Goal: Information Seeking & Learning: Compare options

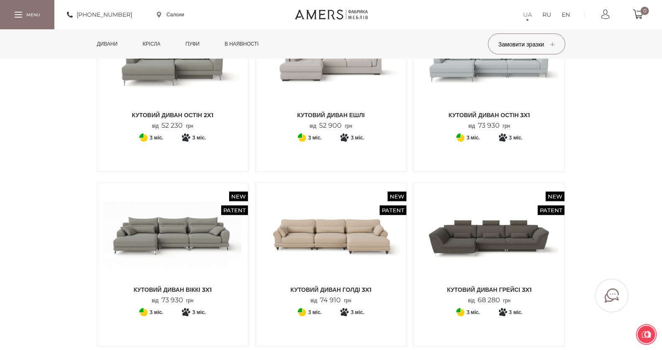
scroll to position [650, 0]
click at [171, 230] on img at bounding box center [173, 235] width 138 height 92
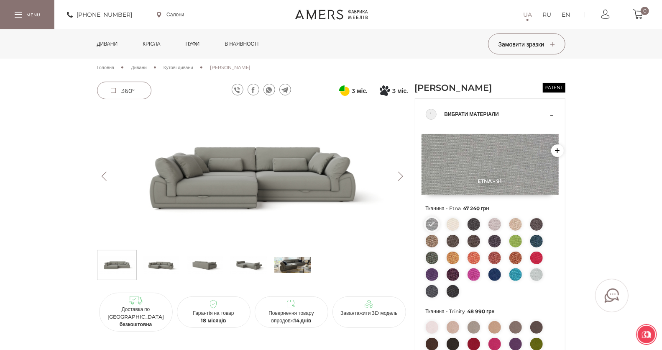
click at [300, 262] on img at bounding box center [292, 264] width 36 height 25
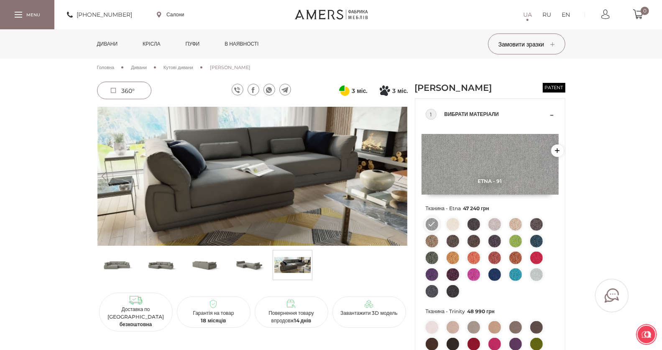
click at [260, 268] on img at bounding box center [248, 264] width 36 height 25
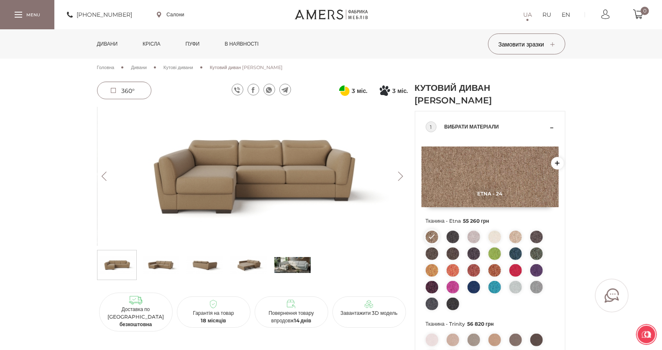
drag, startPoint x: 315, startPoint y: 232, endPoint x: 316, endPoint y: 236, distance: 4.3
click at [316, 236] on img at bounding box center [252, 176] width 311 height 139
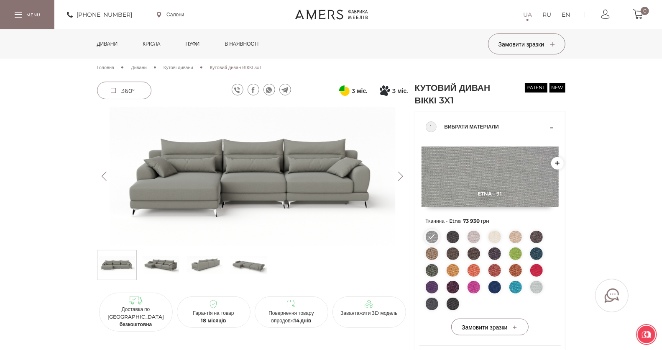
click at [310, 181] on img at bounding box center [252, 176] width 311 height 139
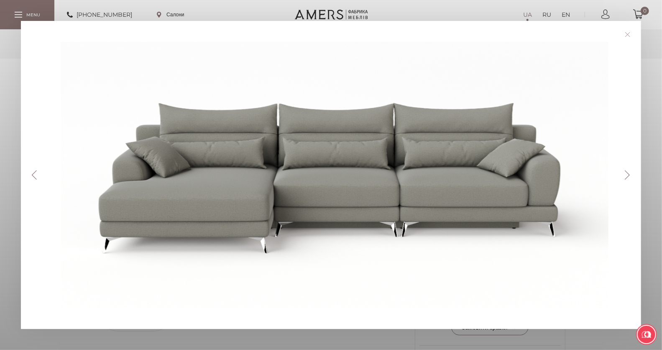
click at [633, 174] on button "Next" at bounding box center [627, 174] width 15 height 9
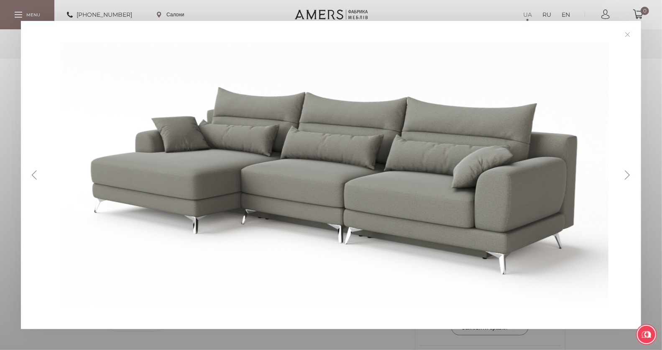
click at [633, 174] on button "Next" at bounding box center [627, 174] width 15 height 9
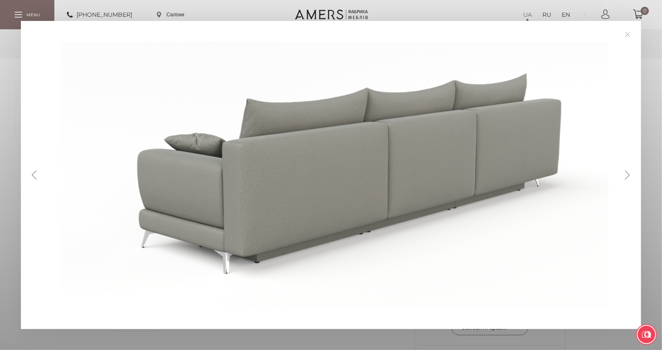
click at [633, 173] on button "Next" at bounding box center [627, 174] width 15 height 9
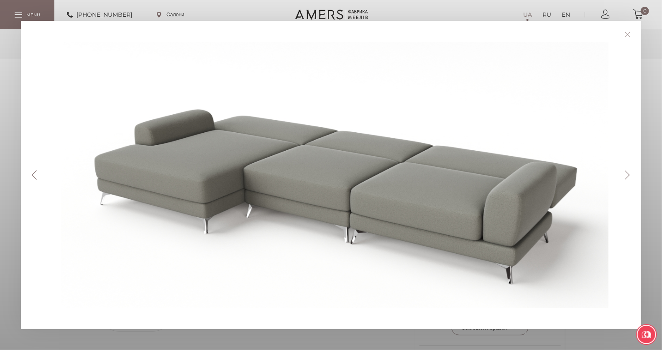
click at [633, 173] on button "Next" at bounding box center [627, 174] width 15 height 9
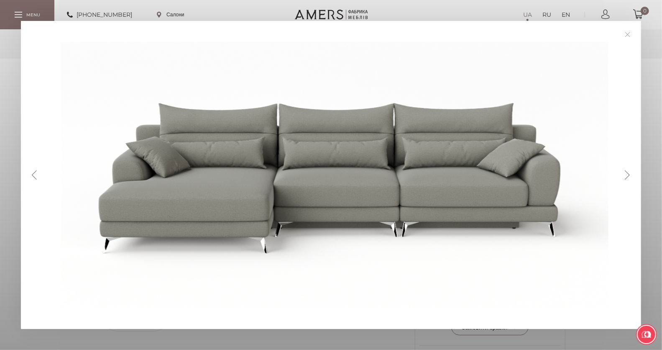
click at [633, 173] on button "Next" at bounding box center [627, 174] width 15 height 9
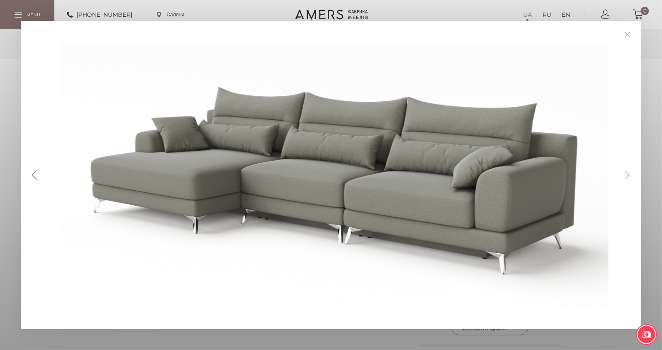
click at [633, 173] on button "Next" at bounding box center [627, 174] width 15 height 9
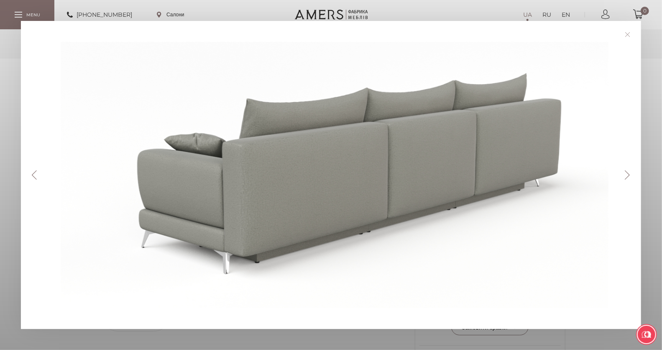
click at [633, 173] on button "Next" at bounding box center [627, 174] width 15 height 9
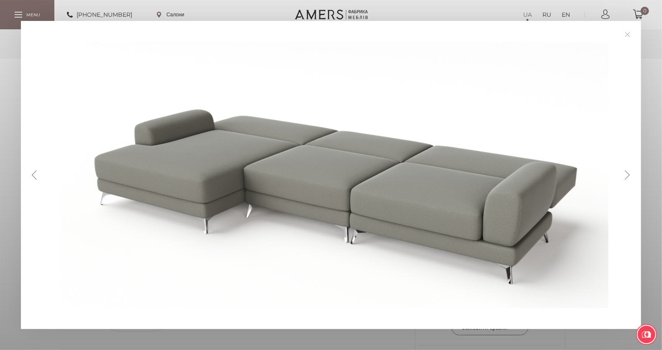
click at [633, 173] on button "Next" at bounding box center [627, 174] width 15 height 9
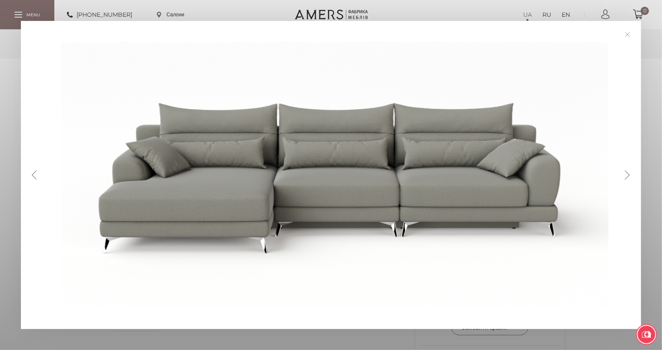
click at [633, 173] on button "Next" at bounding box center [627, 174] width 15 height 9
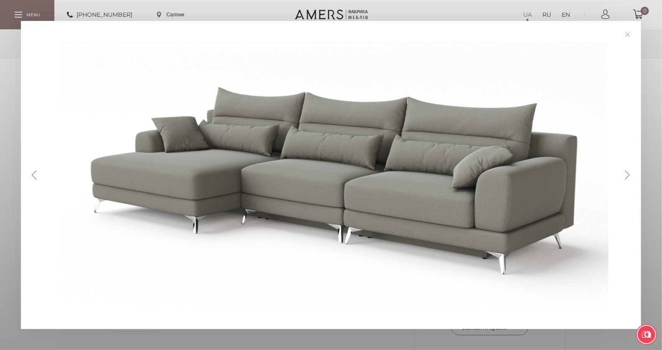
click at [633, 173] on button "Next" at bounding box center [627, 174] width 15 height 9
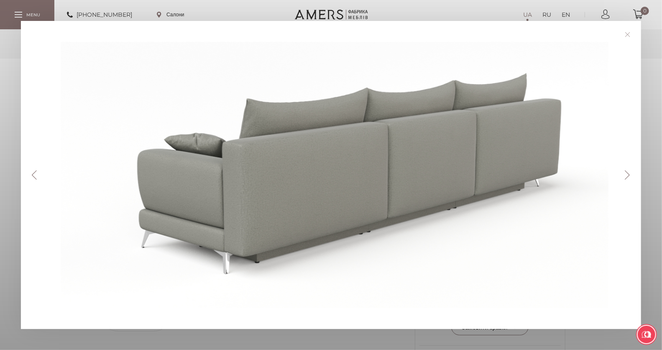
click at [634, 173] on button "Next" at bounding box center [627, 174] width 15 height 9
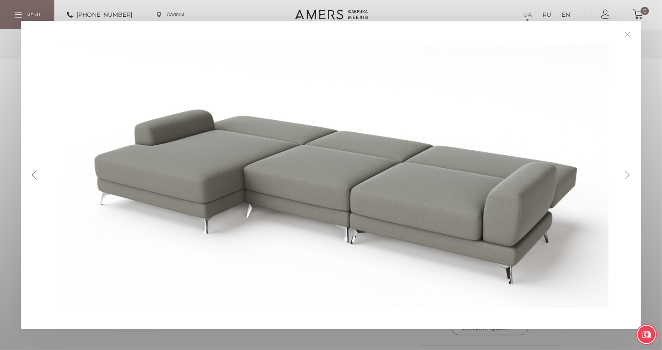
click at [634, 173] on button "Next" at bounding box center [627, 174] width 15 height 9
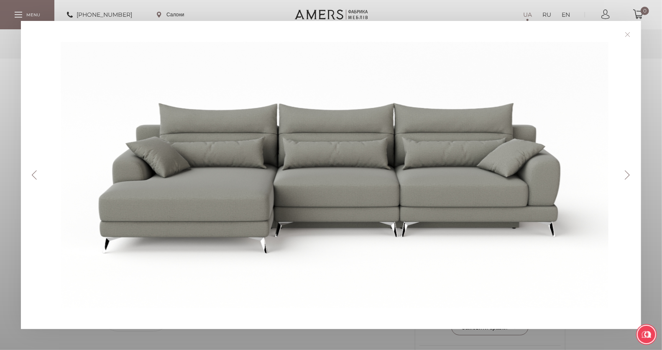
click at [627, 34] on link at bounding box center [627, 34] width 13 height 13
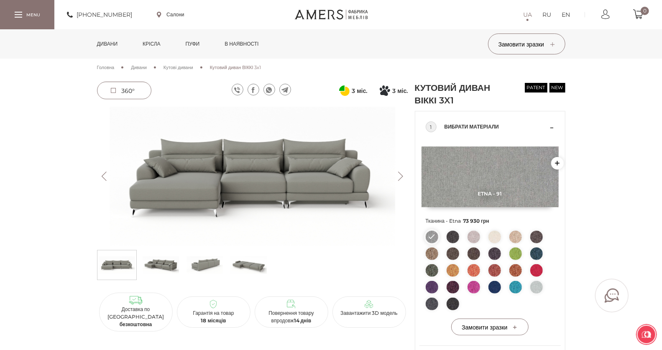
click at [114, 46] on link "Дивани" at bounding box center [107, 43] width 33 height 29
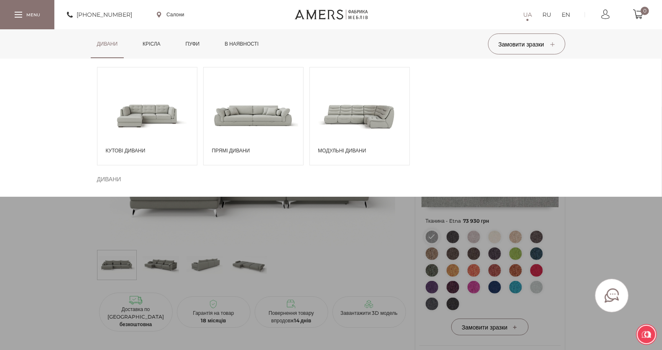
click at [148, 110] on span at bounding box center [147, 115] width 100 height 58
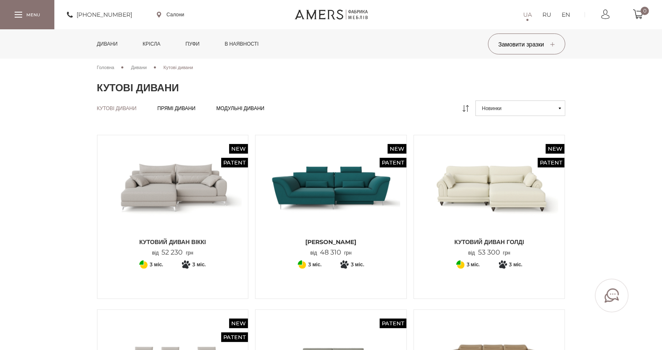
click at [169, 189] on img at bounding box center [173, 187] width 138 height 92
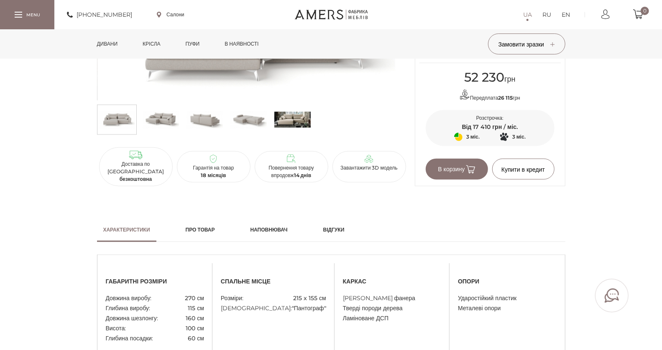
click at [293, 118] on img at bounding box center [292, 119] width 36 height 25
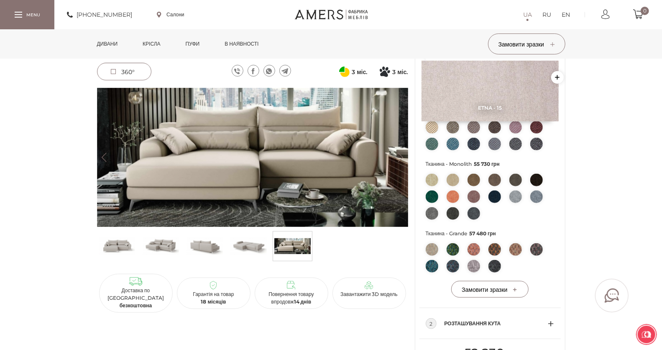
scroll to position [279, 0]
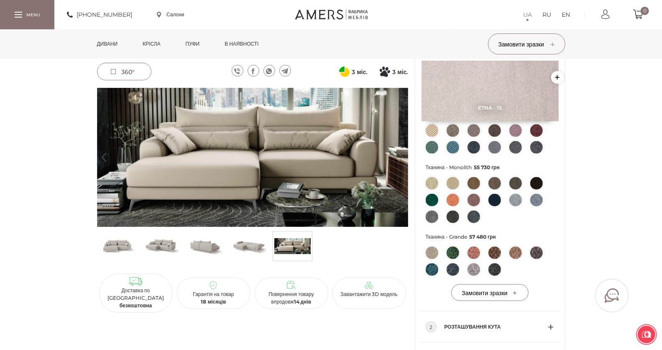
click at [125, 245] on img at bounding box center [117, 245] width 36 height 25
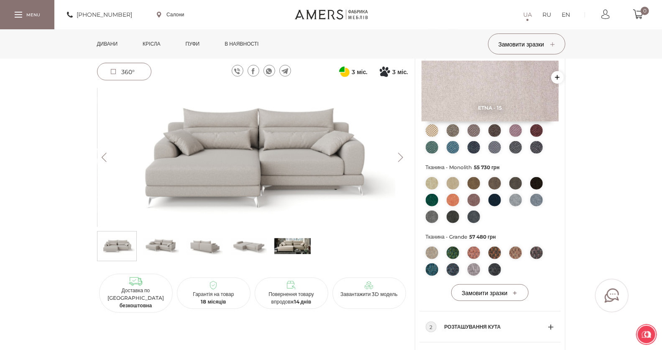
click at [617, 168] on div "Кутовий диван ВІККІ new Patent 52 230 грн Передплата 26 115 грн 3 міс. ПриватБа…" at bounding box center [331, 134] width 662 height 662
